Goal: Information Seeking & Learning: Learn about a topic

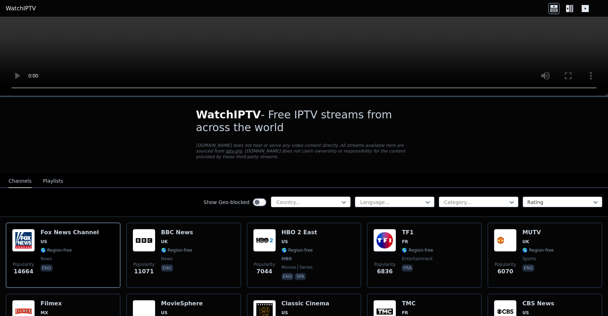
click at [285, 201] on div at bounding box center [307, 202] width 65 height 7
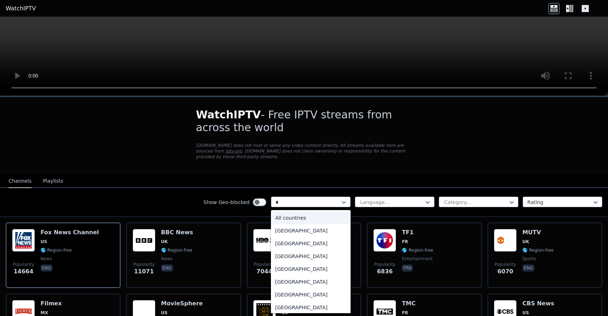
type input "**"
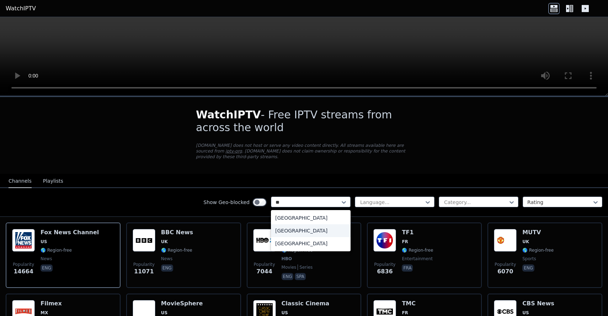
click at [299, 229] on div "[GEOGRAPHIC_DATA]" at bounding box center [311, 230] width 80 height 13
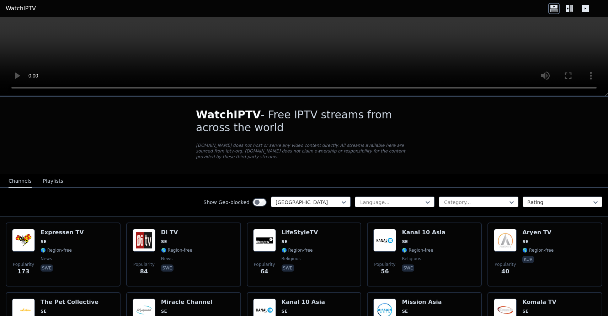
click at [378, 208] on div "Show Geo-blocked Sweden Language... Category... Rating" at bounding box center [304, 202] width 608 height 29
click at [480, 206] on div "Category..." at bounding box center [479, 202] width 80 height 11
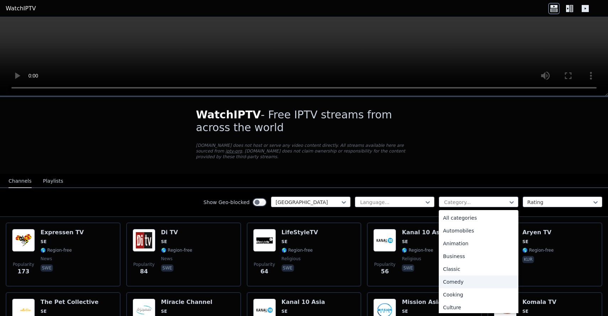
scroll to position [245, 0]
click at [466, 281] on div "Sports" at bounding box center [479, 279] width 80 height 13
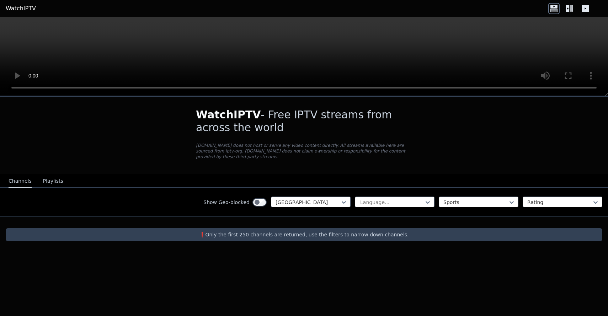
click at [317, 238] on p "❗️Only the first 250 channels are returned, use the filters to narrow down chan…" at bounding box center [304, 234] width 591 height 7
click at [362, 205] on div at bounding box center [391, 202] width 65 height 7
type input "**"
click at [385, 208] on div "Show Geo-blocked Sweden Language... Sports Rating" at bounding box center [304, 202] width 608 height 29
click at [384, 198] on div "Language..." at bounding box center [395, 202] width 80 height 11
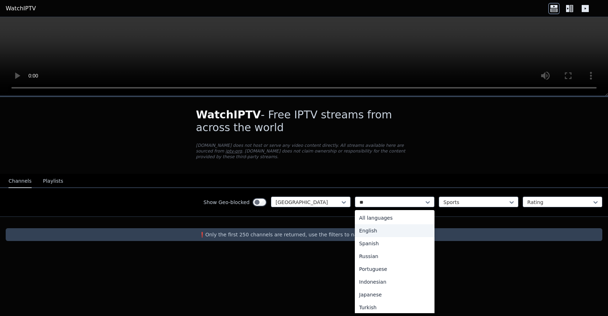
type input "***"
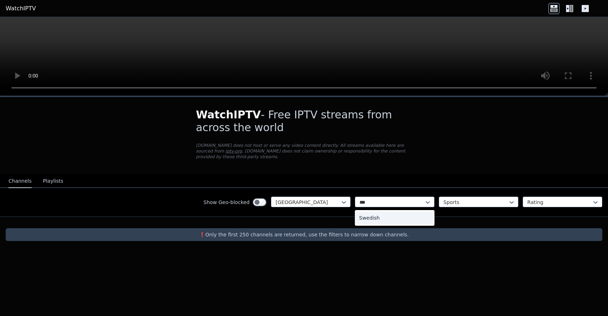
click at [387, 219] on div "Swedish" at bounding box center [395, 217] width 80 height 13
click at [462, 198] on div "Sports" at bounding box center [479, 202] width 80 height 11
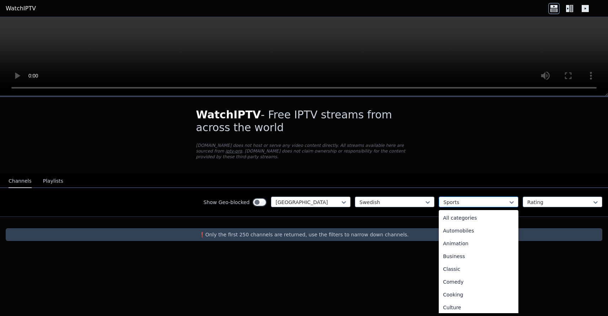
scroll to position [219, 0]
click at [461, 303] on div "Sports" at bounding box center [479, 306] width 80 height 13
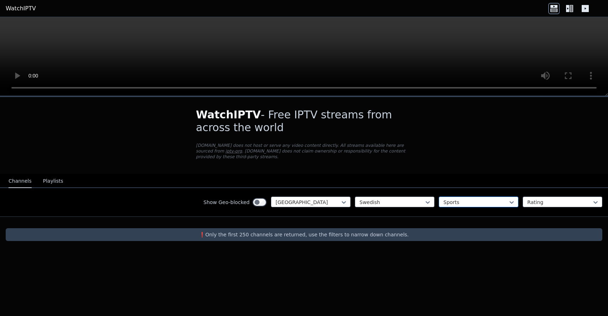
click at [464, 207] on div "Sports" at bounding box center [479, 202] width 80 height 11
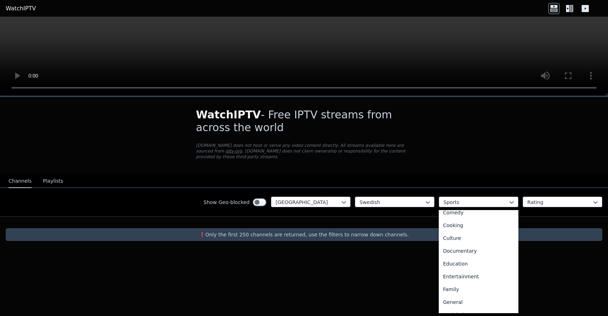
scroll to position [0, 0]
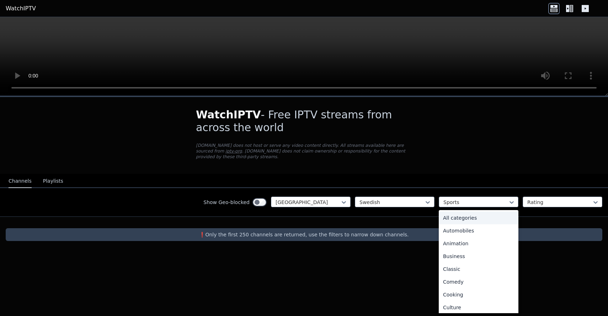
click at [464, 221] on div "All categories" at bounding box center [479, 217] width 80 height 13
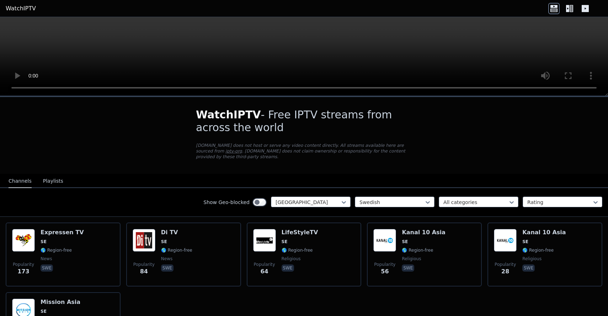
scroll to position [70, 0]
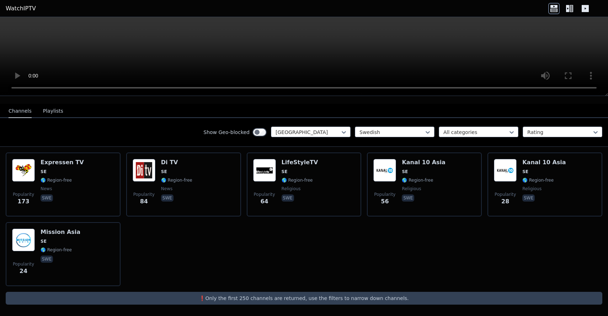
click at [263, 269] on div "Popularity 173 Expressen TV SE 🌎 Region-free news swe Popularity 84 Di TV SE 🌎 …" at bounding box center [304, 219] width 608 height 145
click at [298, 126] on div "Show Geo-blocked Sweden Swedish All categories Rating" at bounding box center [304, 132] width 608 height 29
click at [298, 130] on div at bounding box center [307, 132] width 65 height 7
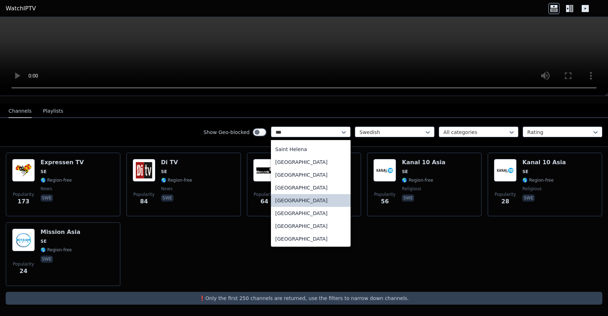
scroll to position [0, 0]
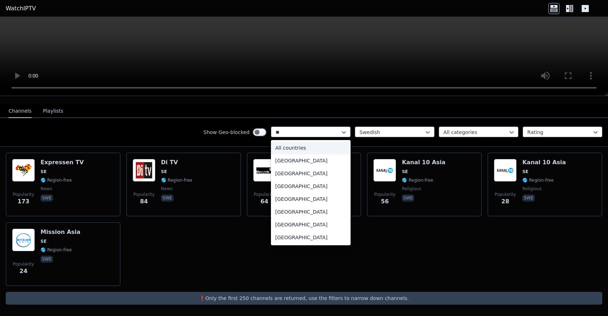
type input "***"
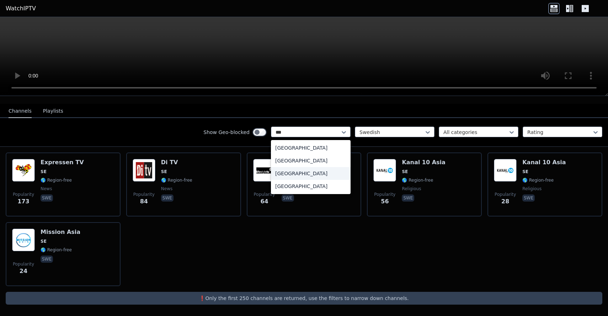
click at [304, 176] on div "[GEOGRAPHIC_DATA]" at bounding box center [311, 173] width 80 height 13
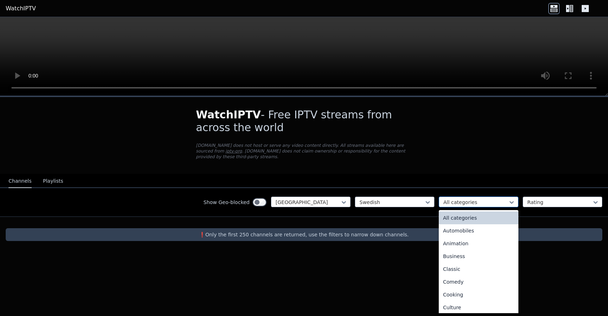
click at [473, 198] on div "All categories" at bounding box center [479, 202] width 80 height 11
click at [464, 277] on div "Sports" at bounding box center [479, 279] width 80 height 13
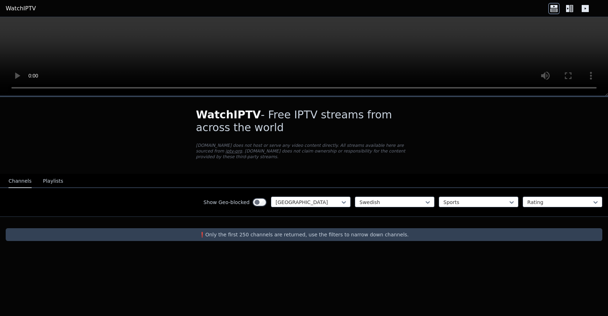
click at [348, 233] on p "❗️Only the first 250 channels are returned, use the filters to narrow down chan…" at bounding box center [304, 234] width 591 height 7
